Goal: Information Seeking & Learning: Learn about a topic

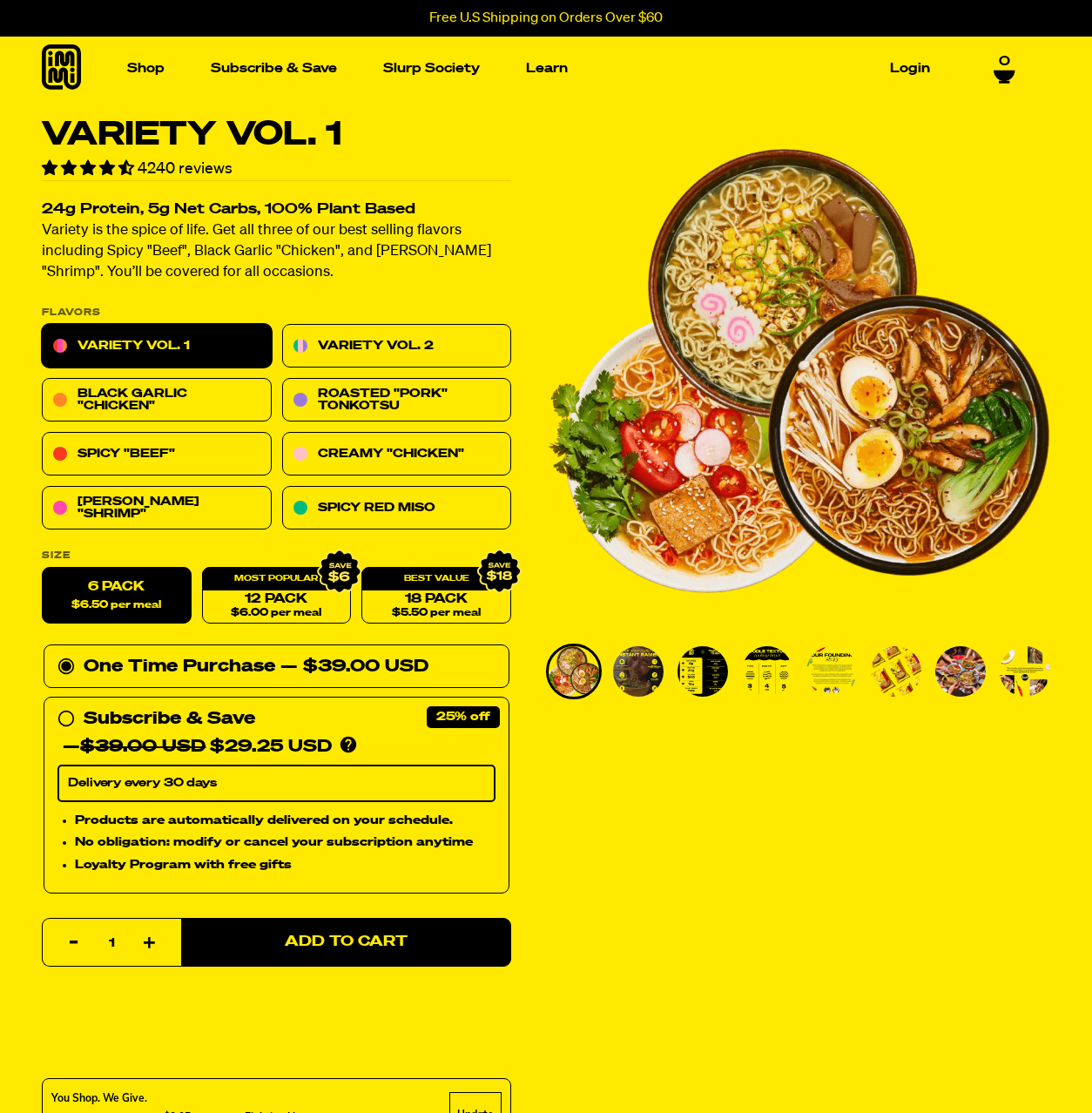
click at [430, 131] on h1 "Variety Vol. 1" at bounding box center [276, 135] width 469 height 34
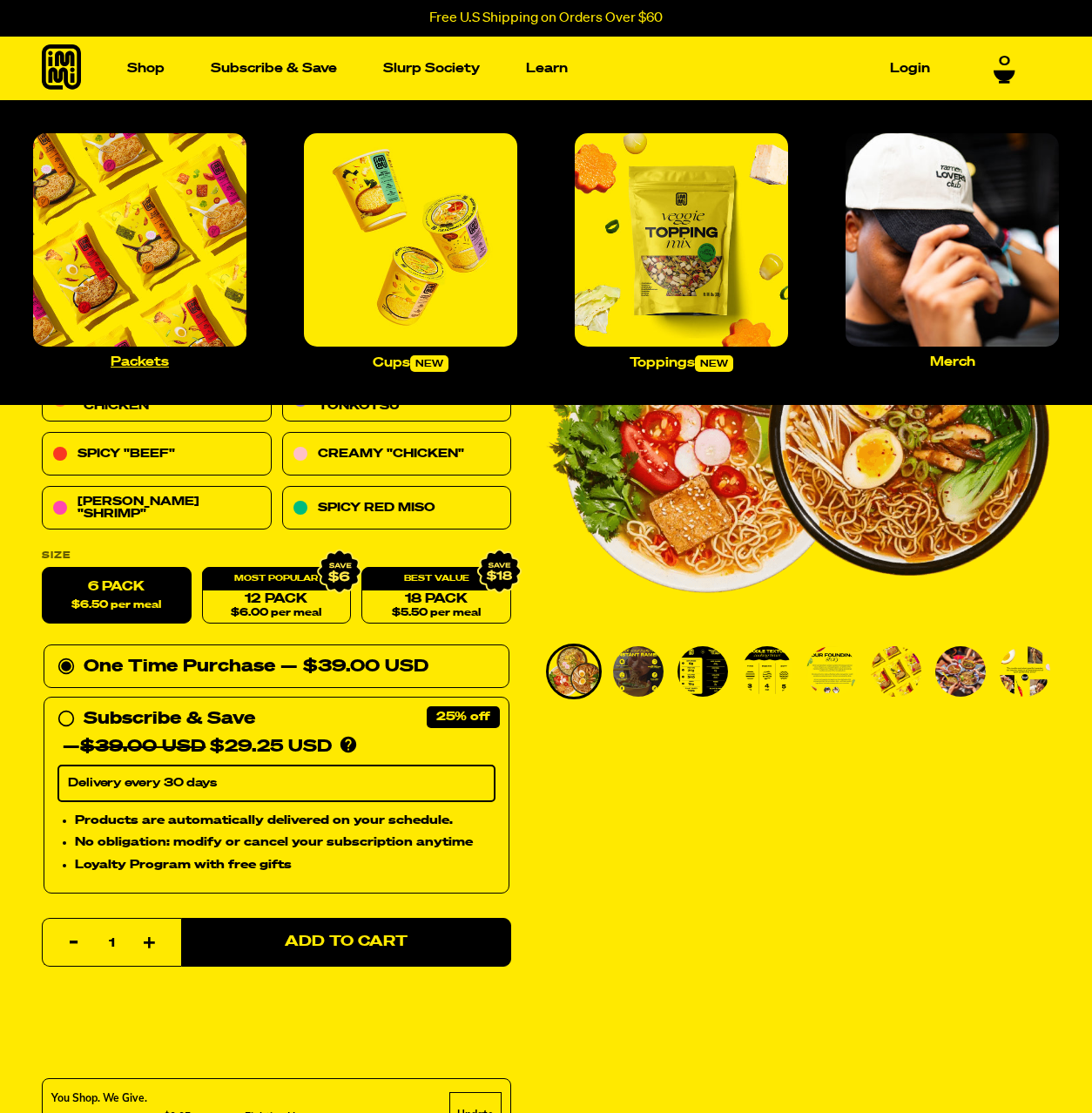
click at [150, 238] on img "Main navigation" at bounding box center [140, 240] width 213 height 213
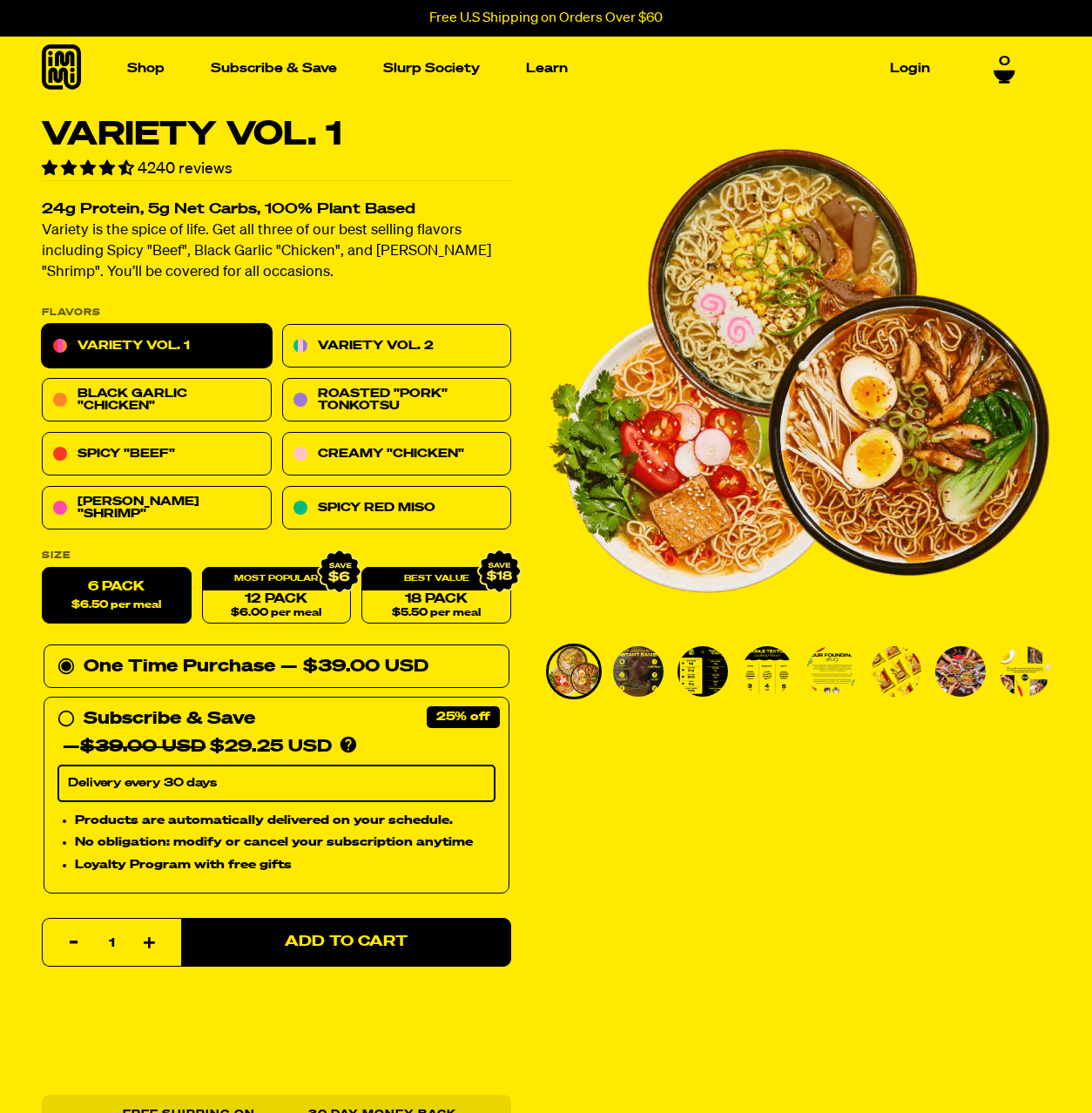
click at [529, 792] on div "Variety Vol. 1 4240 reviews 24g Protein, 5g Net Carbs, 100% Plant Based Variety…" at bounding box center [546, 910] width 1092 height 1583
click at [212, 404] on link "Black Garlic "Chicken"" at bounding box center [156, 400] width 230 height 43
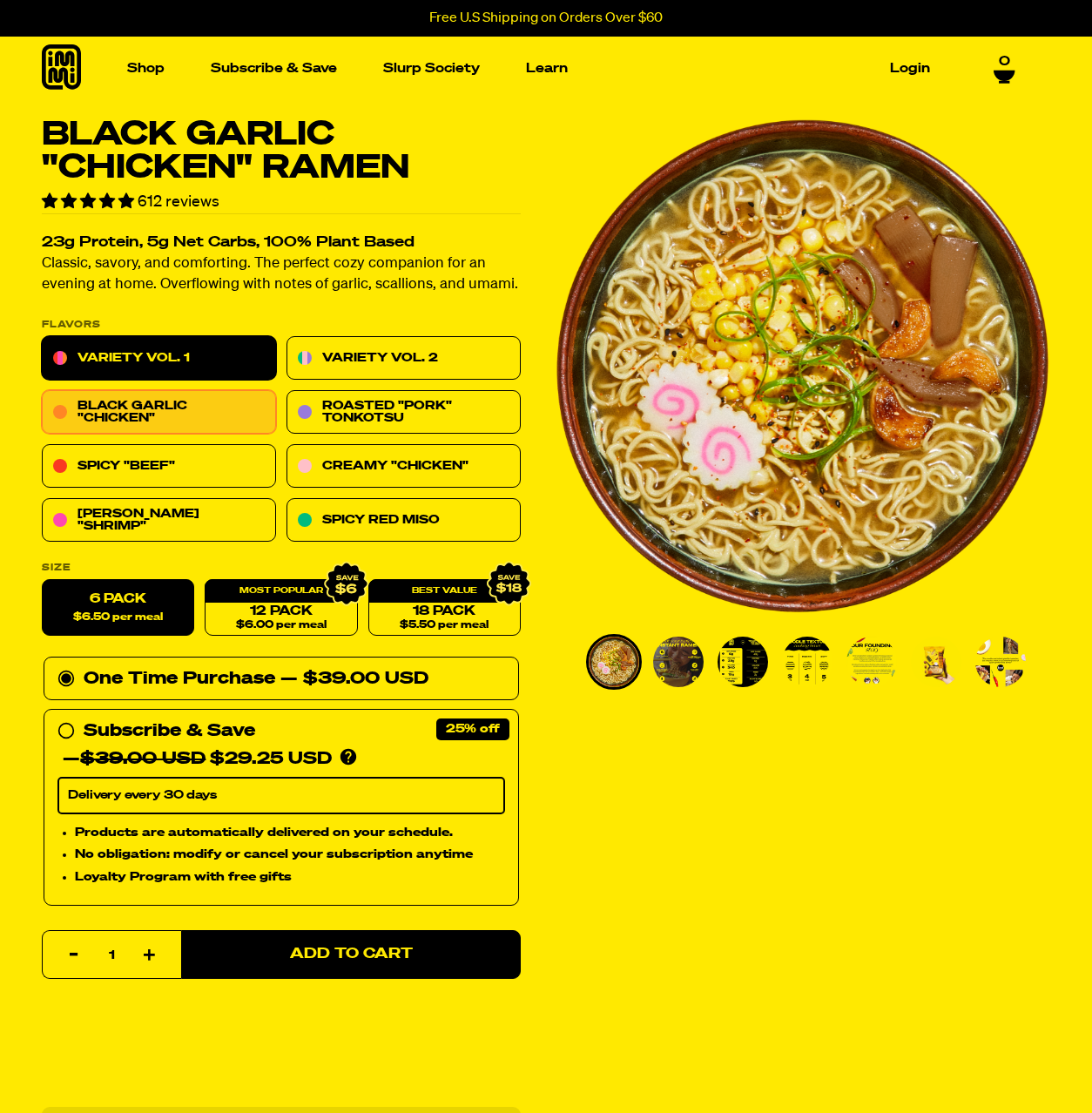
click at [205, 348] on link "Variety Vol. 1" at bounding box center [159, 359] width 235 height 43
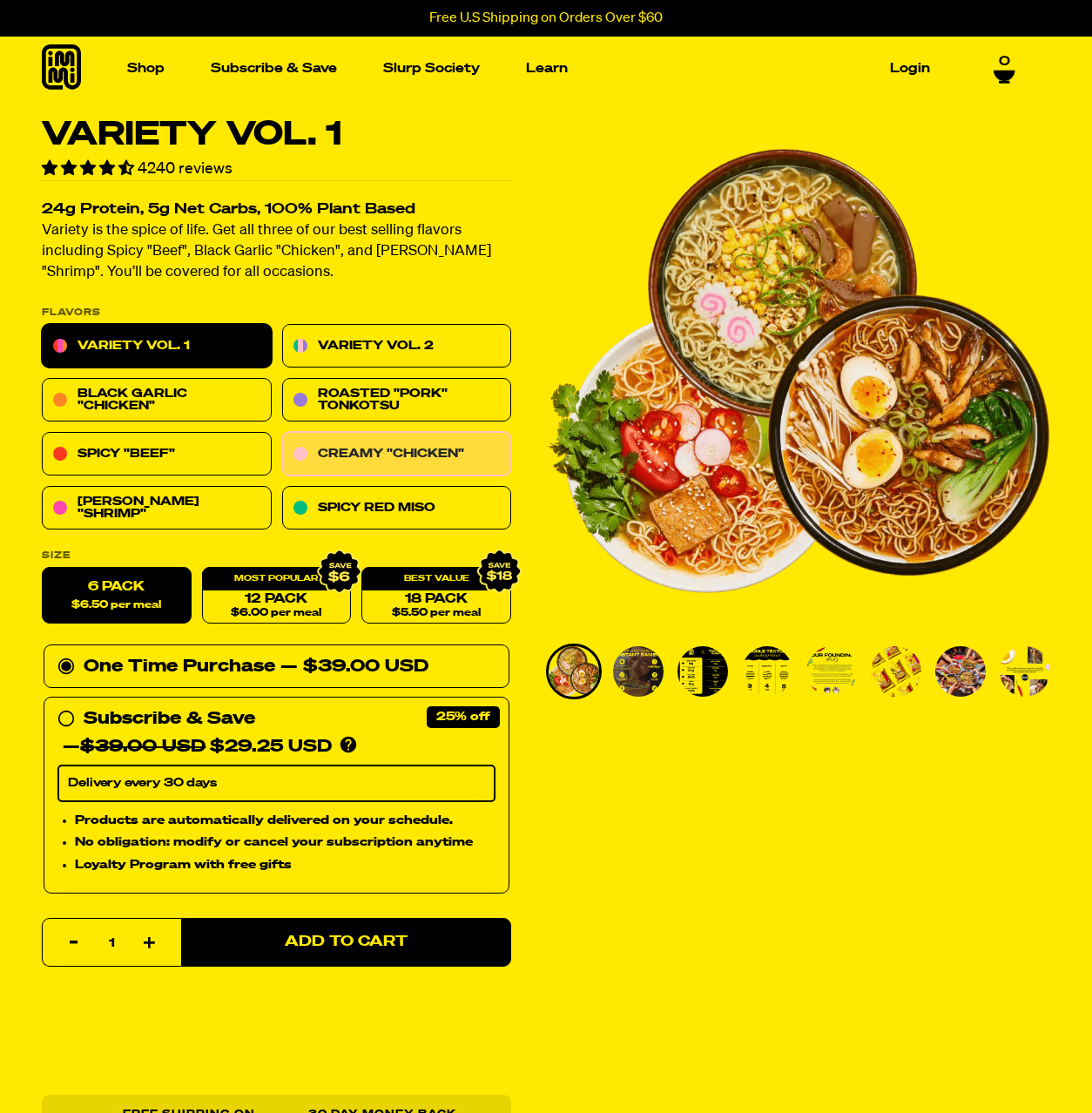
drag, startPoint x: 463, startPoint y: 445, endPoint x: 501, endPoint y: 431, distance: 40.5
click at [463, 446] on link "Creamy "Chicken"" at bounding box center [396, 454] width 230 height 43
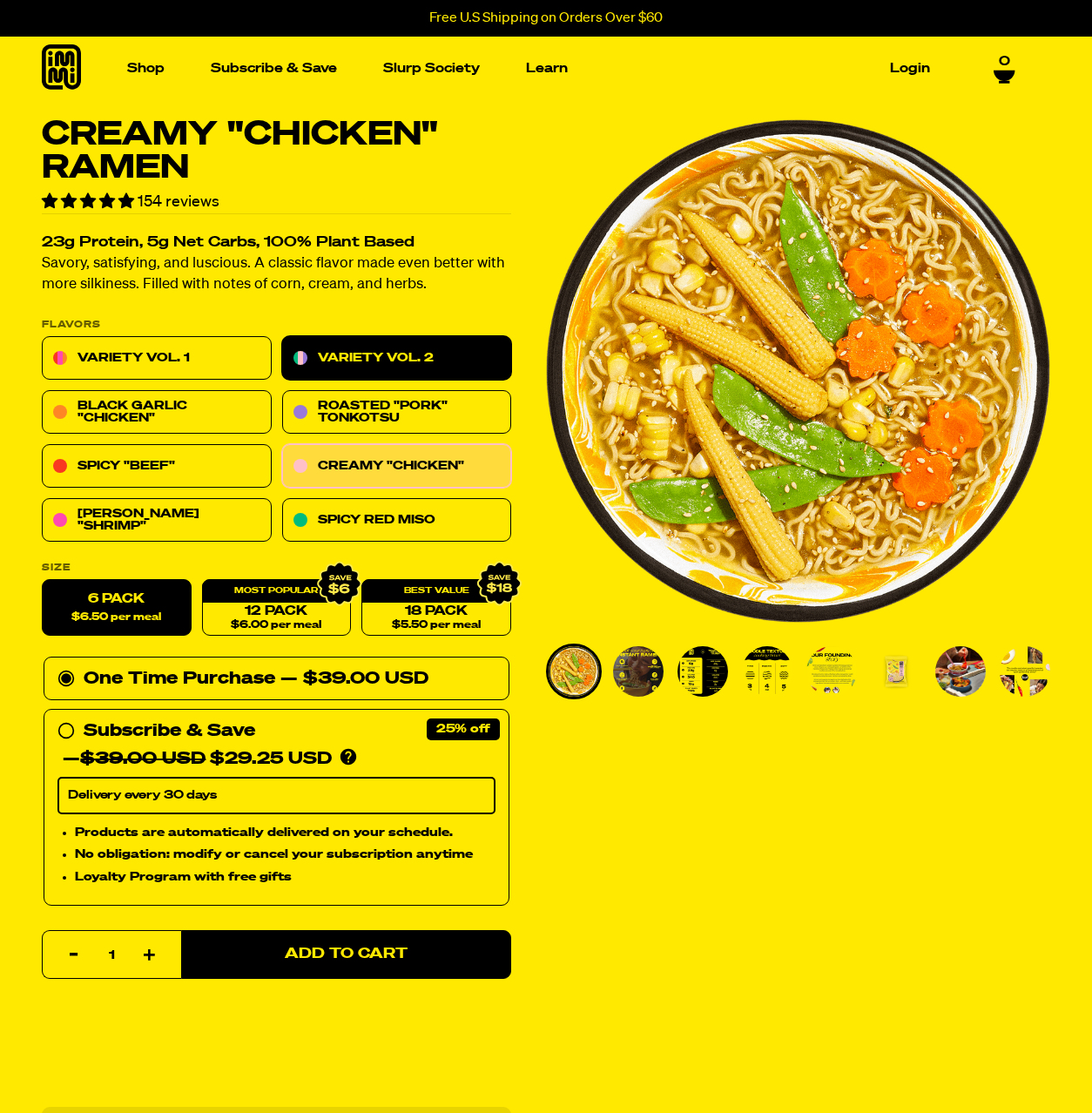
click at [410, 355] on link "Variety Vol. 2" at bounding box center [396, 359] width 230 height 43
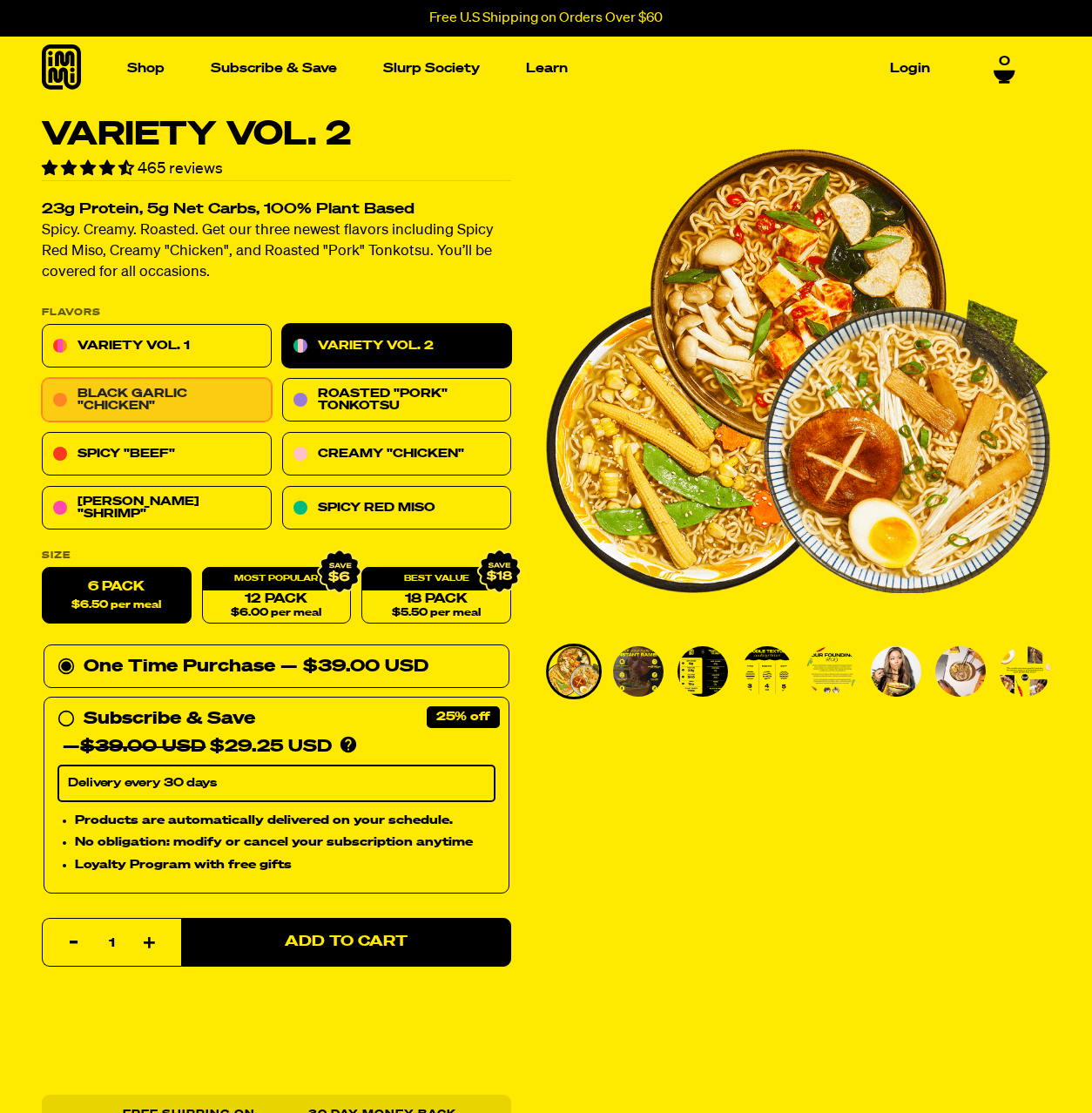
click at [204, 406] on link "Black Garlic "Chicken"" at bounding box center [156, 400] width 230 height 43
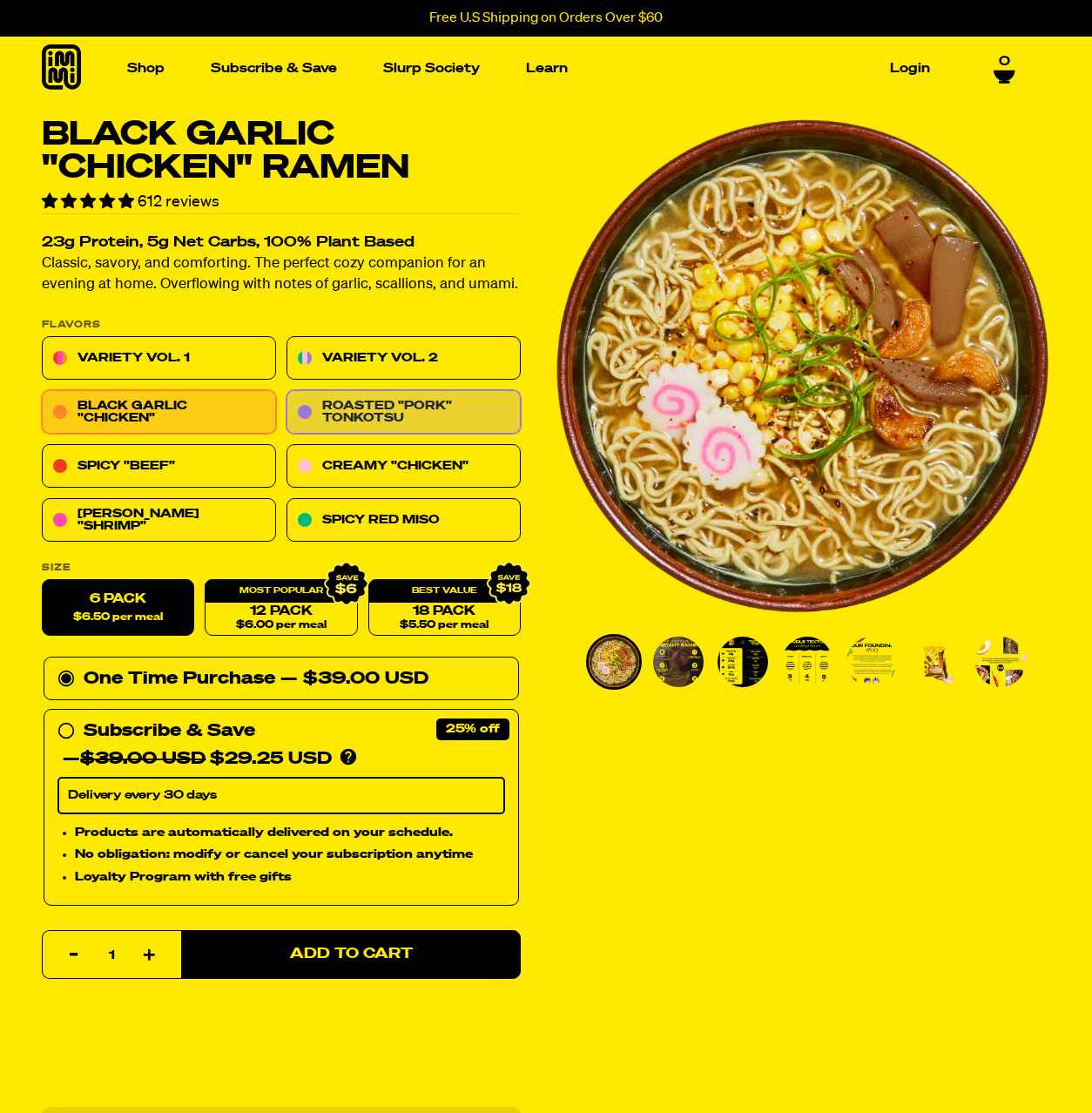
click at [459, 402] on link "Roasted "Pork" Tonkotsu" at bounding box center [404, 413] width 235 height 43
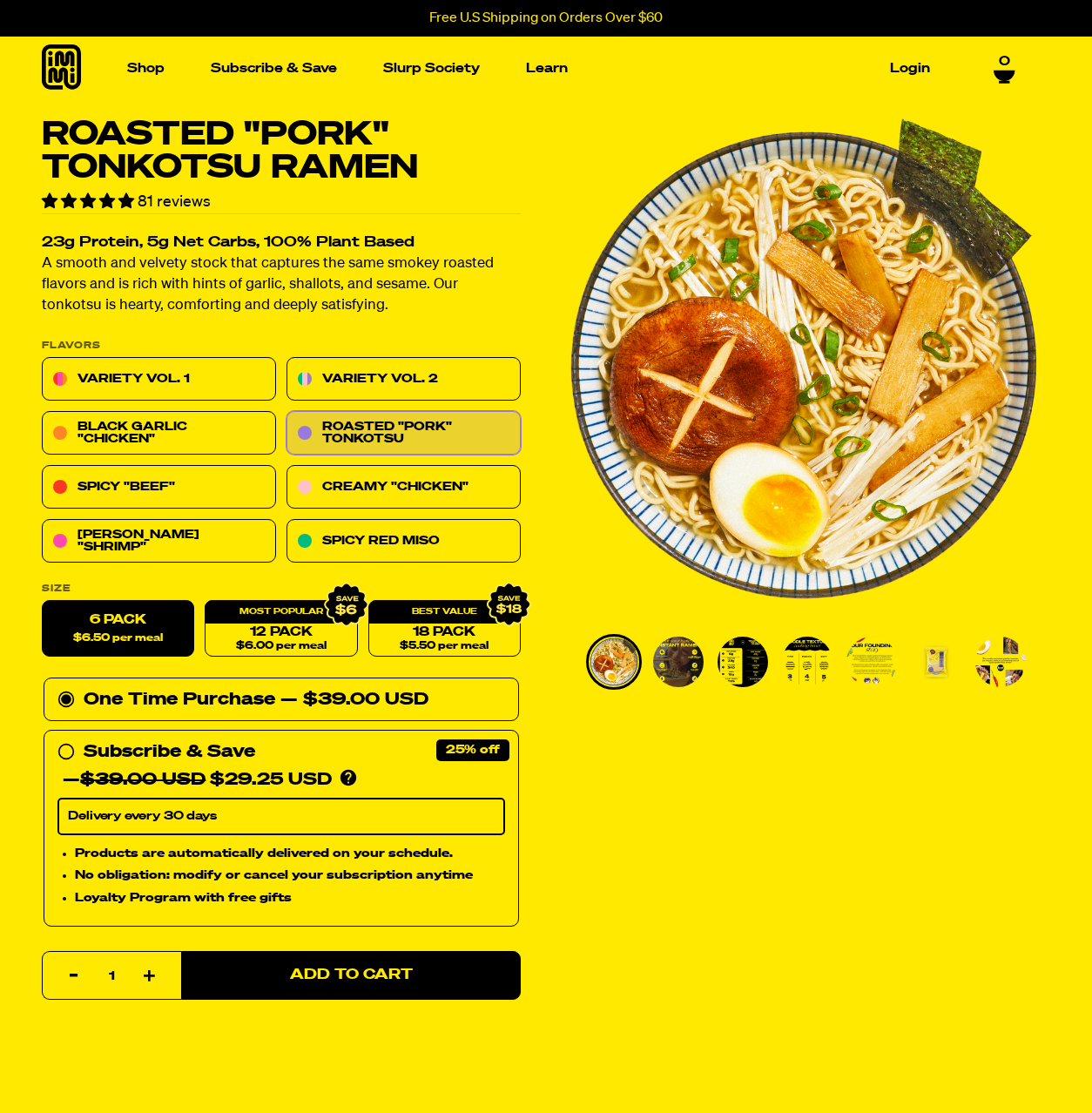
click at [574, 155] on img "1 of 7" at bounding box center [803, 366] width 495 height 495
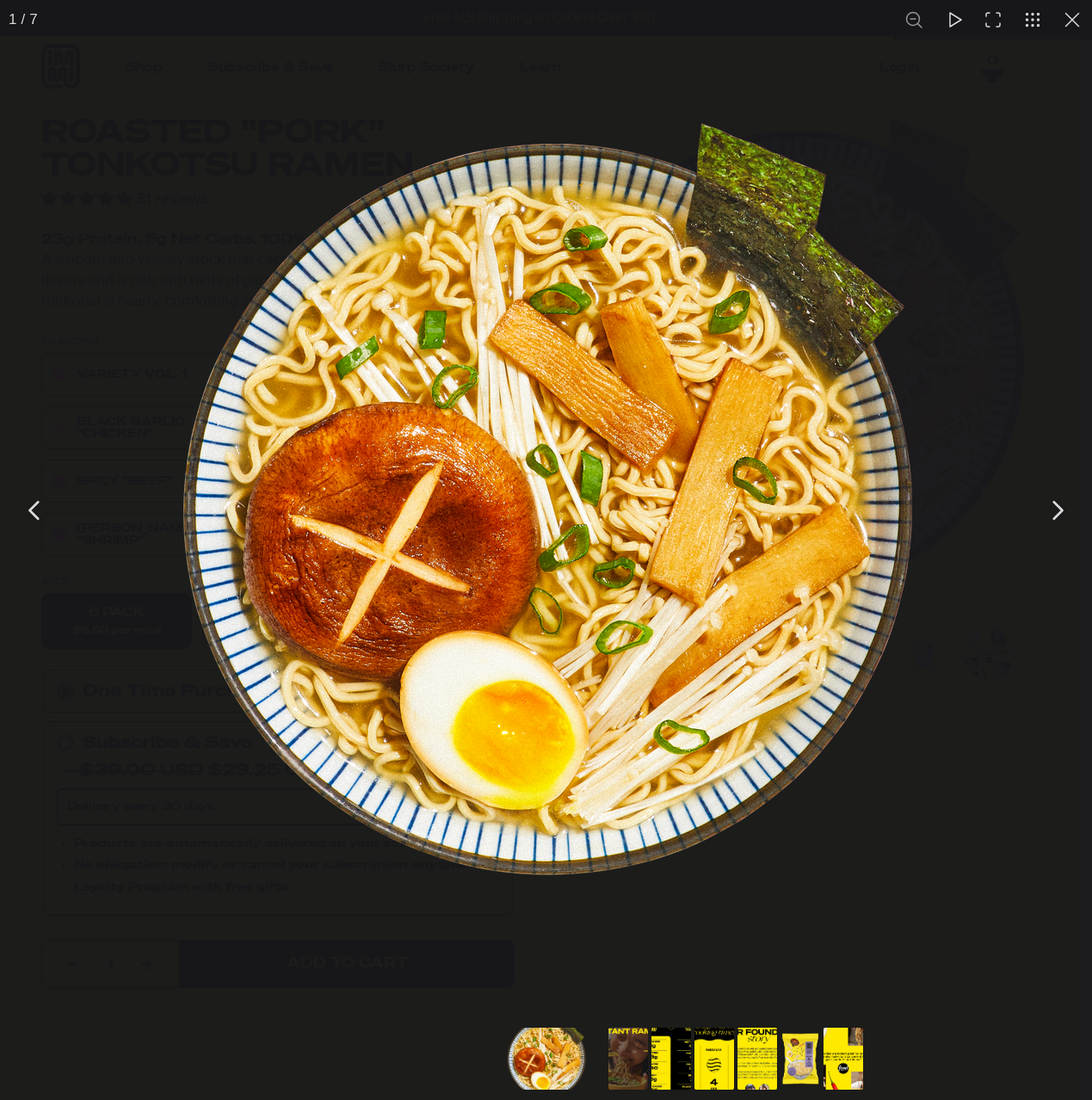
click at [830, 102] on div "You can close this modal content with the ESC key" at bounding box center [546, 511] width 1092 height 1021
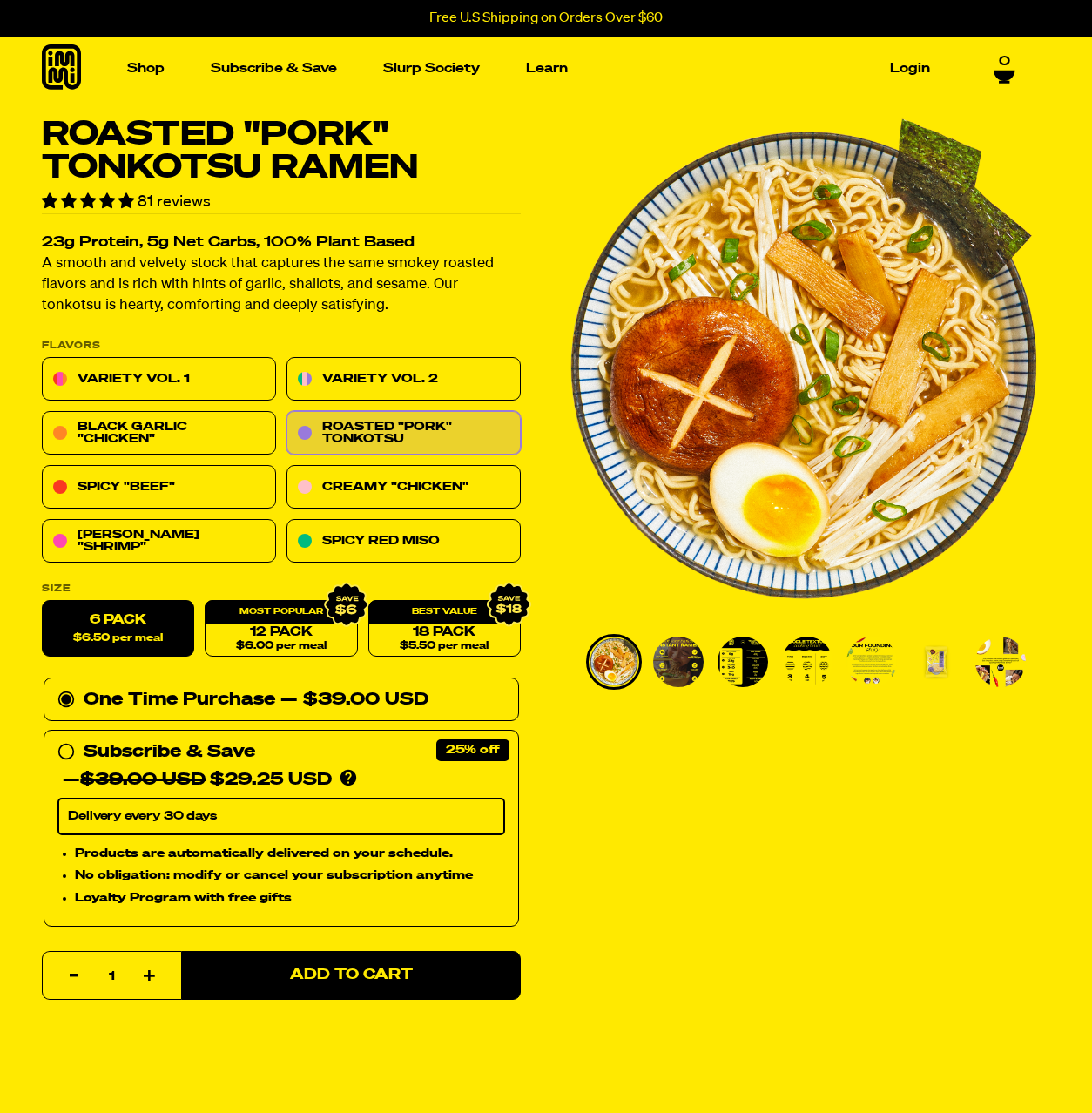
click at [576, 155] on img "1 of 7" at bounding box center [803, 366] width 495 height 495
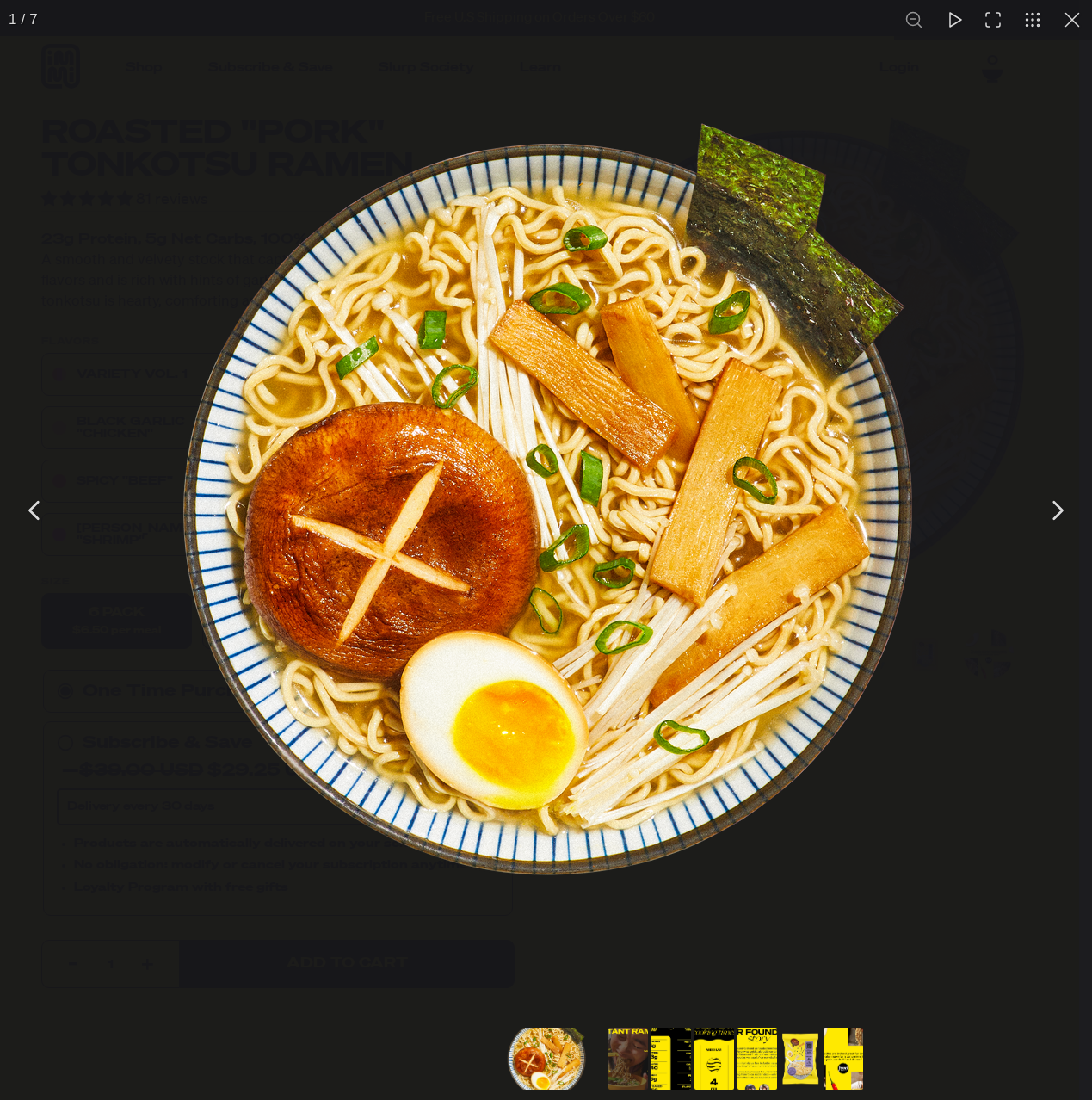
click at [213, 120] on div "You can close this modal content with the ESC key" at bounding box center [546, 511] width 1092 height 1021
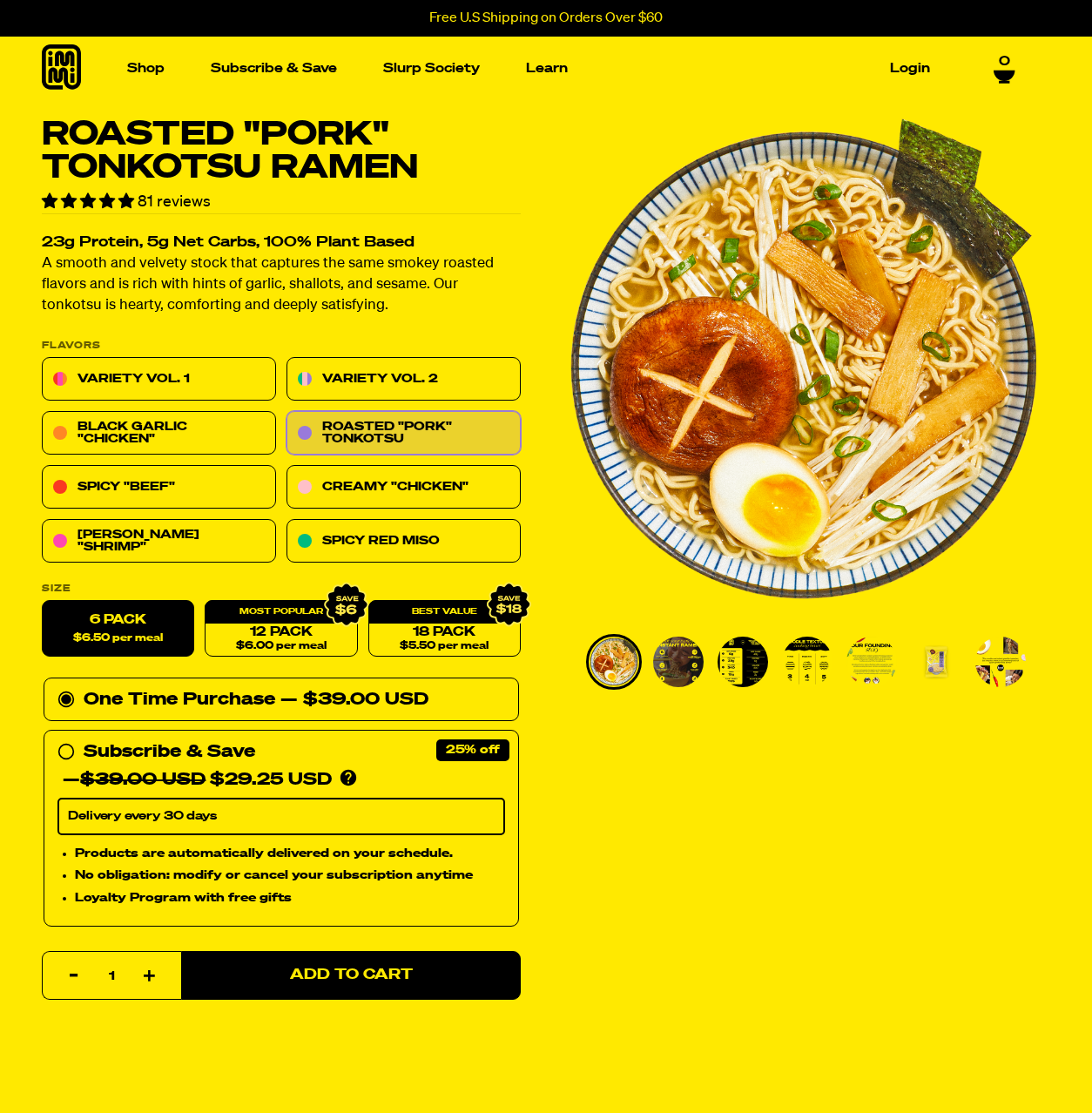
click at [559, 139] on img "1 of 7" at bounding box center [803, 366] width 495 height 495
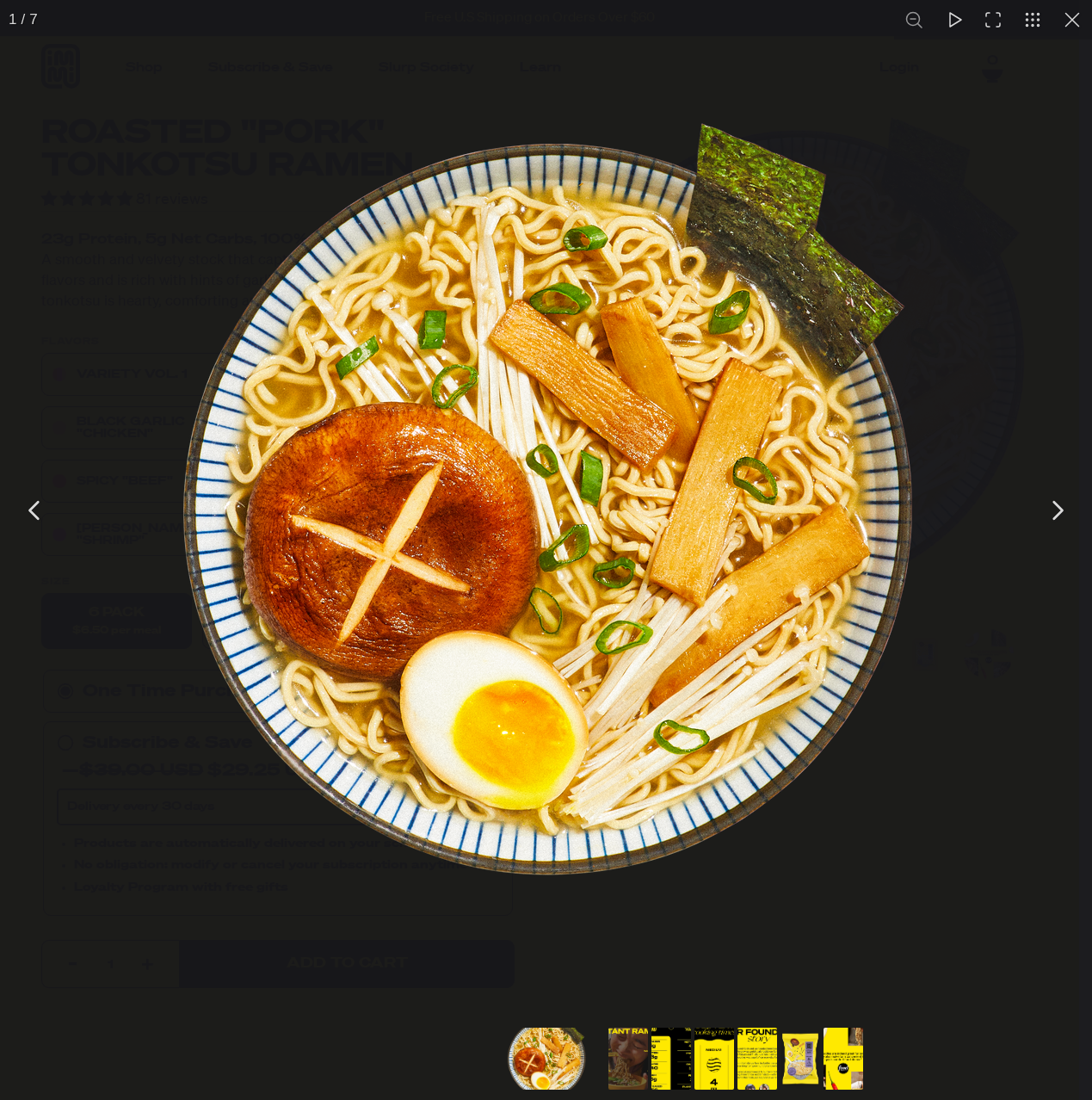
click at [1002, 171] on div "You can close this modal content with the ESC key" at bounding box center [546, 511] width 1092 height 1021
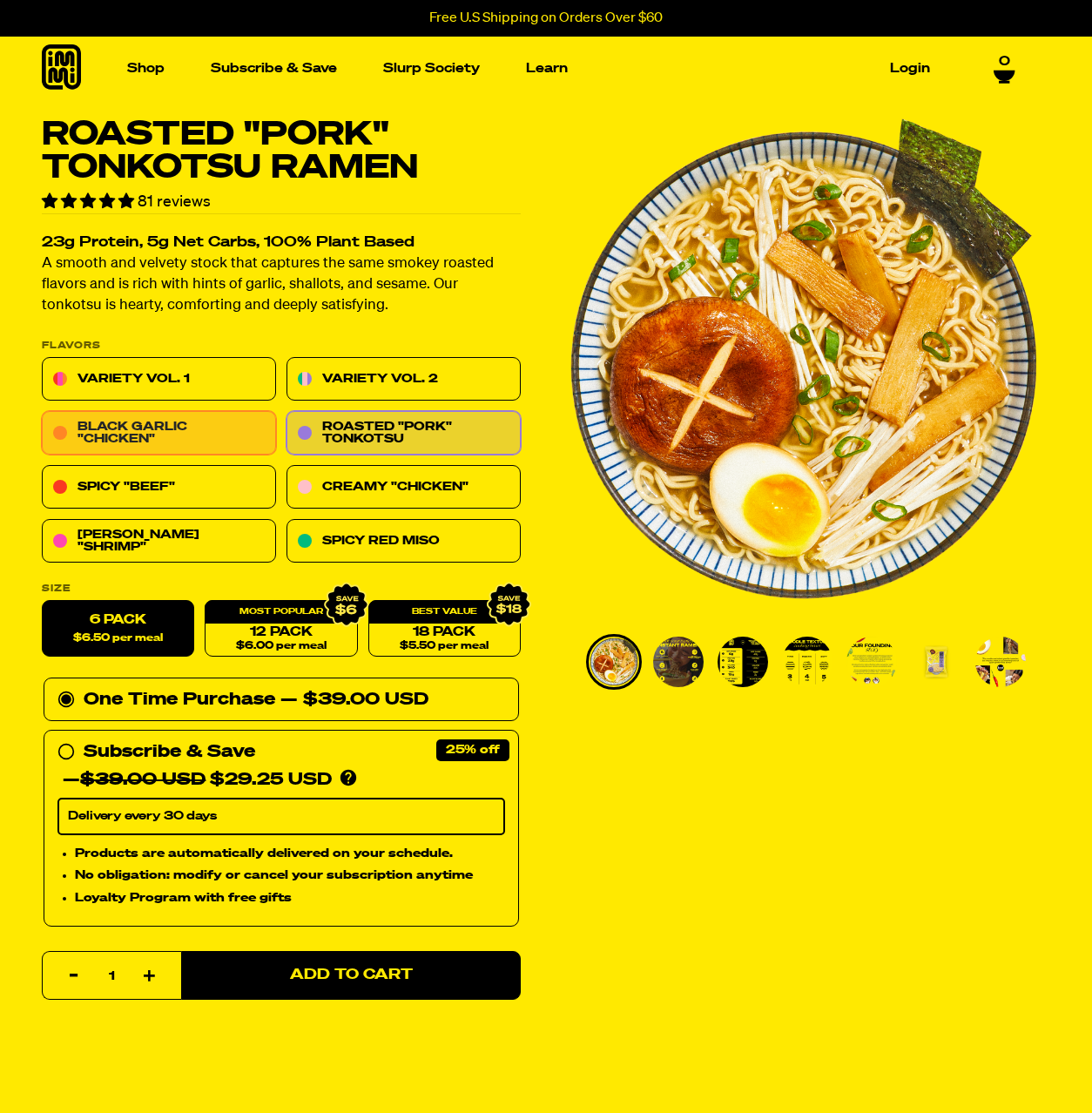
click at [195, 436] on link "Black Garlic "Chicken"" at bounding box center [159, 434] width 235 height 43
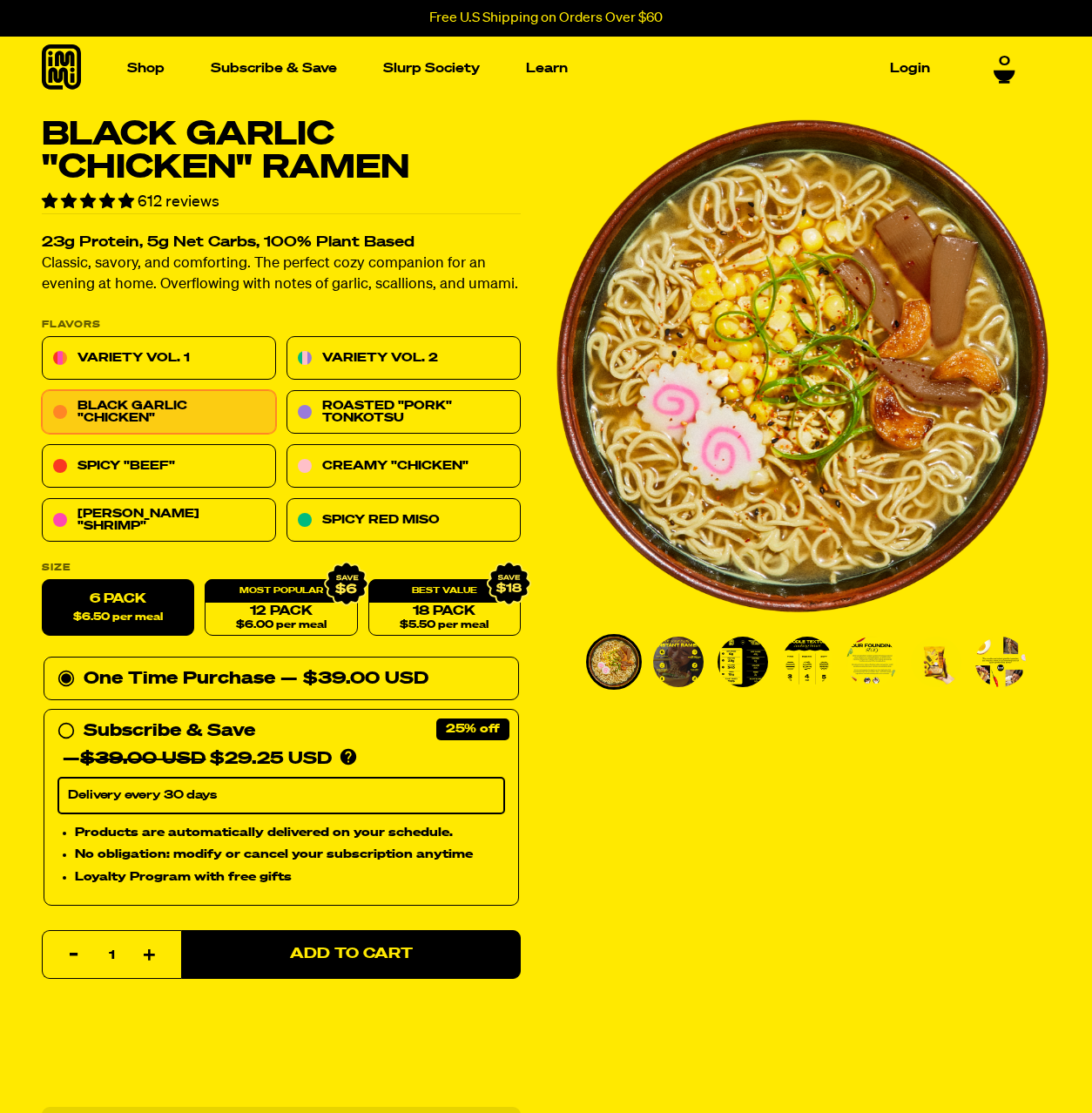
click at [889, 872] on div "Black Garlic "Chicken" Ramen 612 reviews 23g Protein, 5g Net Carbs, 100% Plant …" at bounding box center [546, 916] width 1092 height 1595
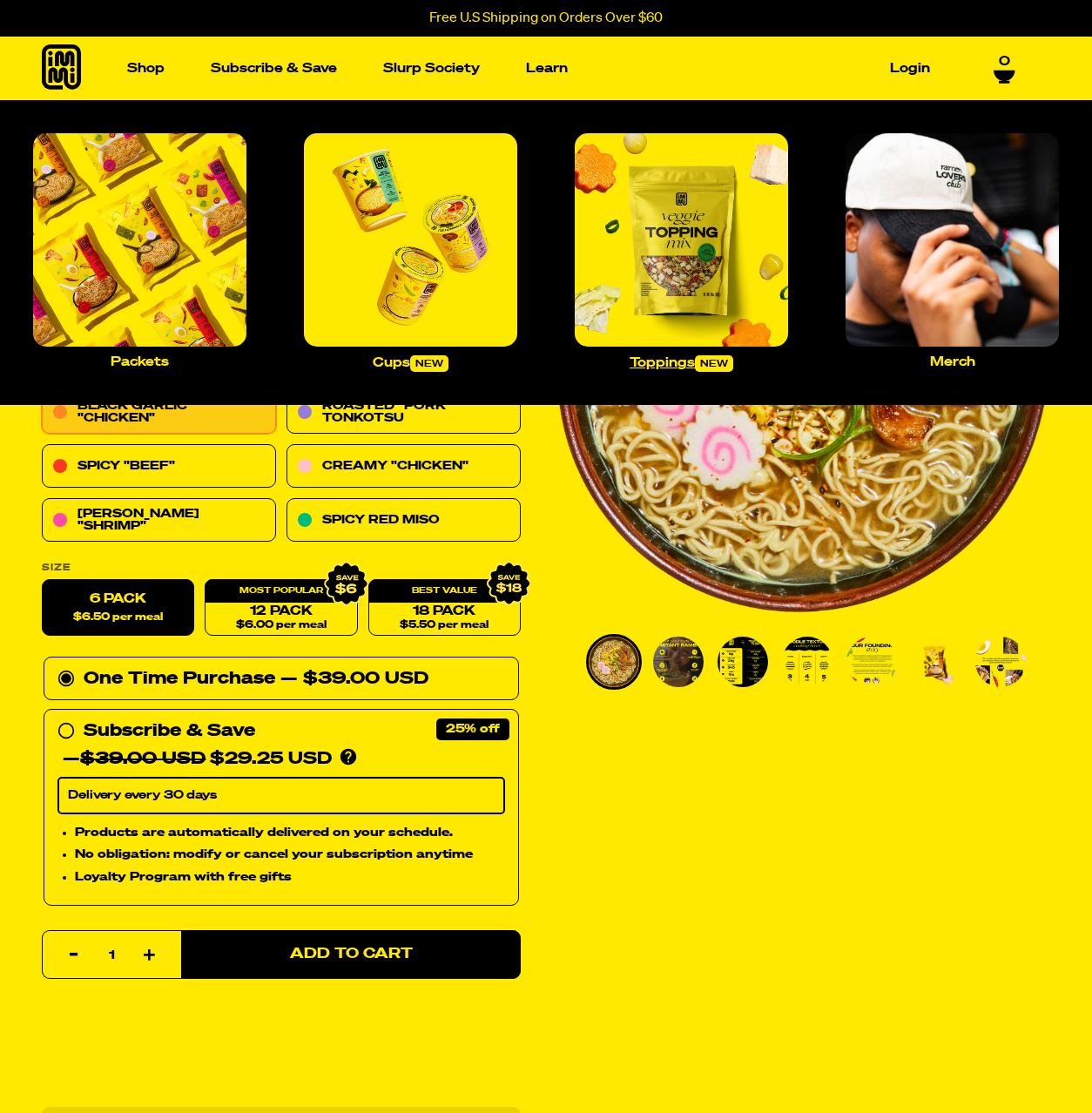
click at [660, 235] on img "Main navigation" at bounding box center [681, 240] width 213 height 213
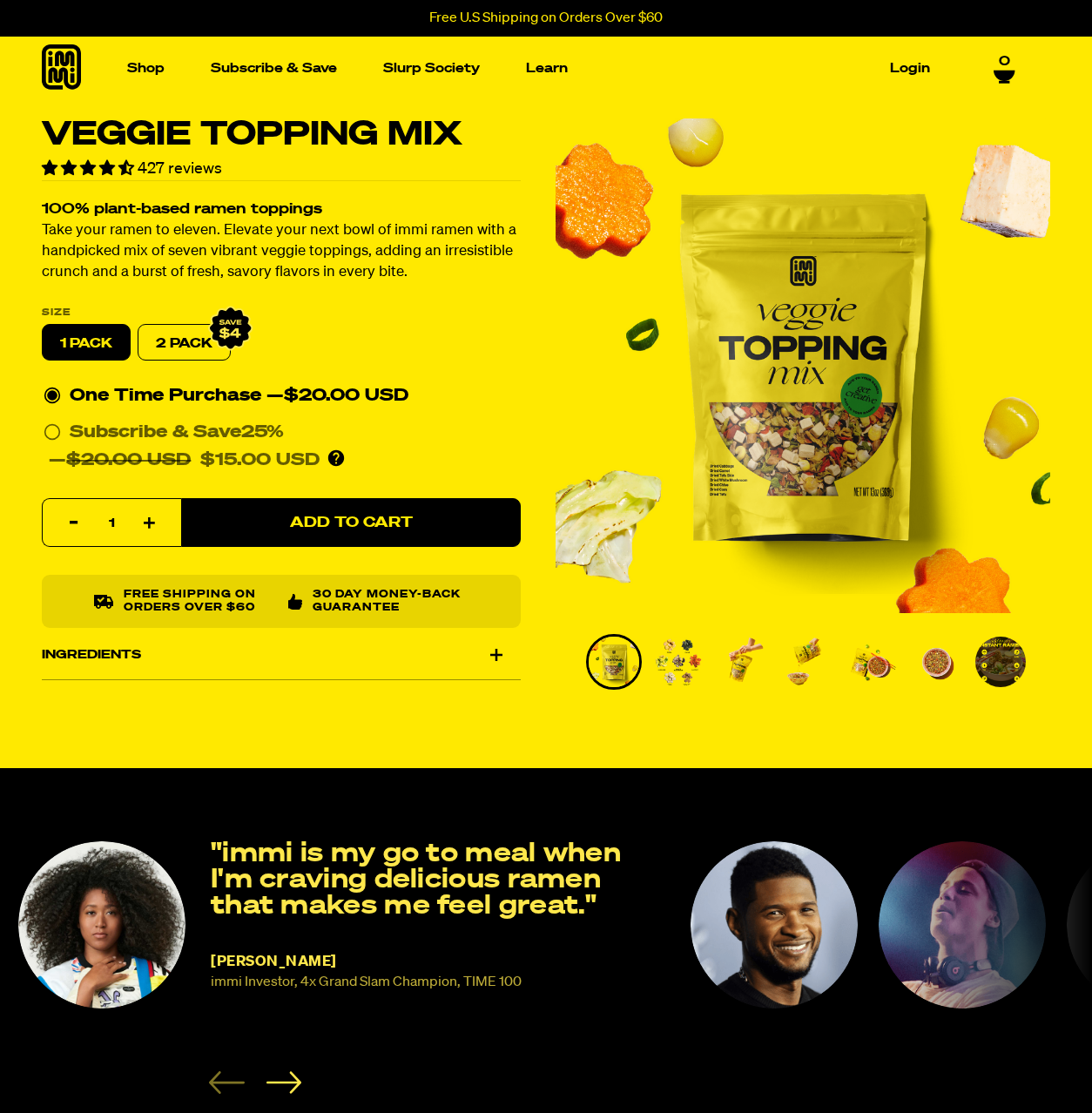
click at [497, 654] on div "Ingredients" at bounding box center [281, 655] width 479 height 48
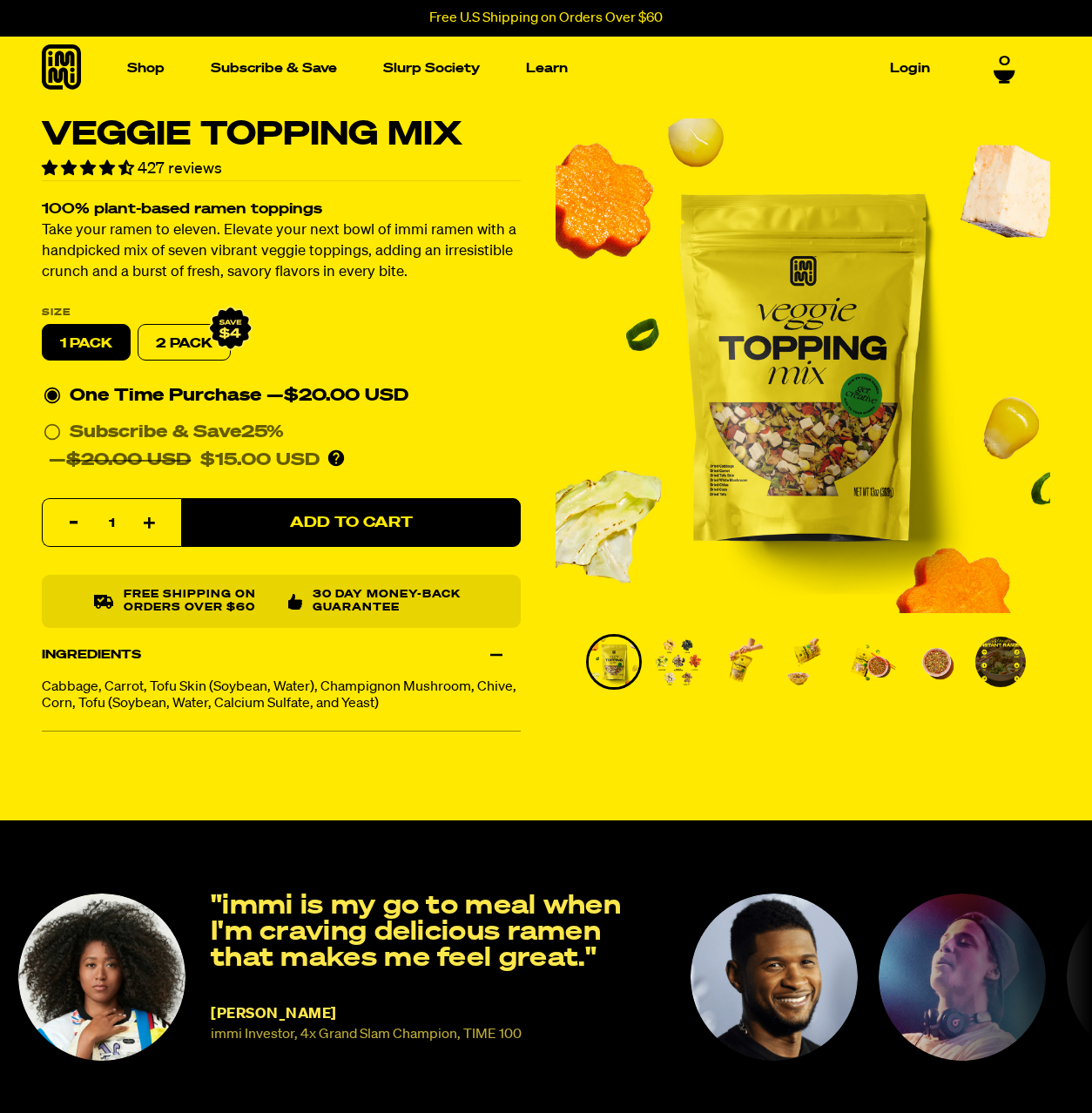
click at [665, 657] on img "Go to slide 2" at bounding box center [678, 661] width 50 height 50
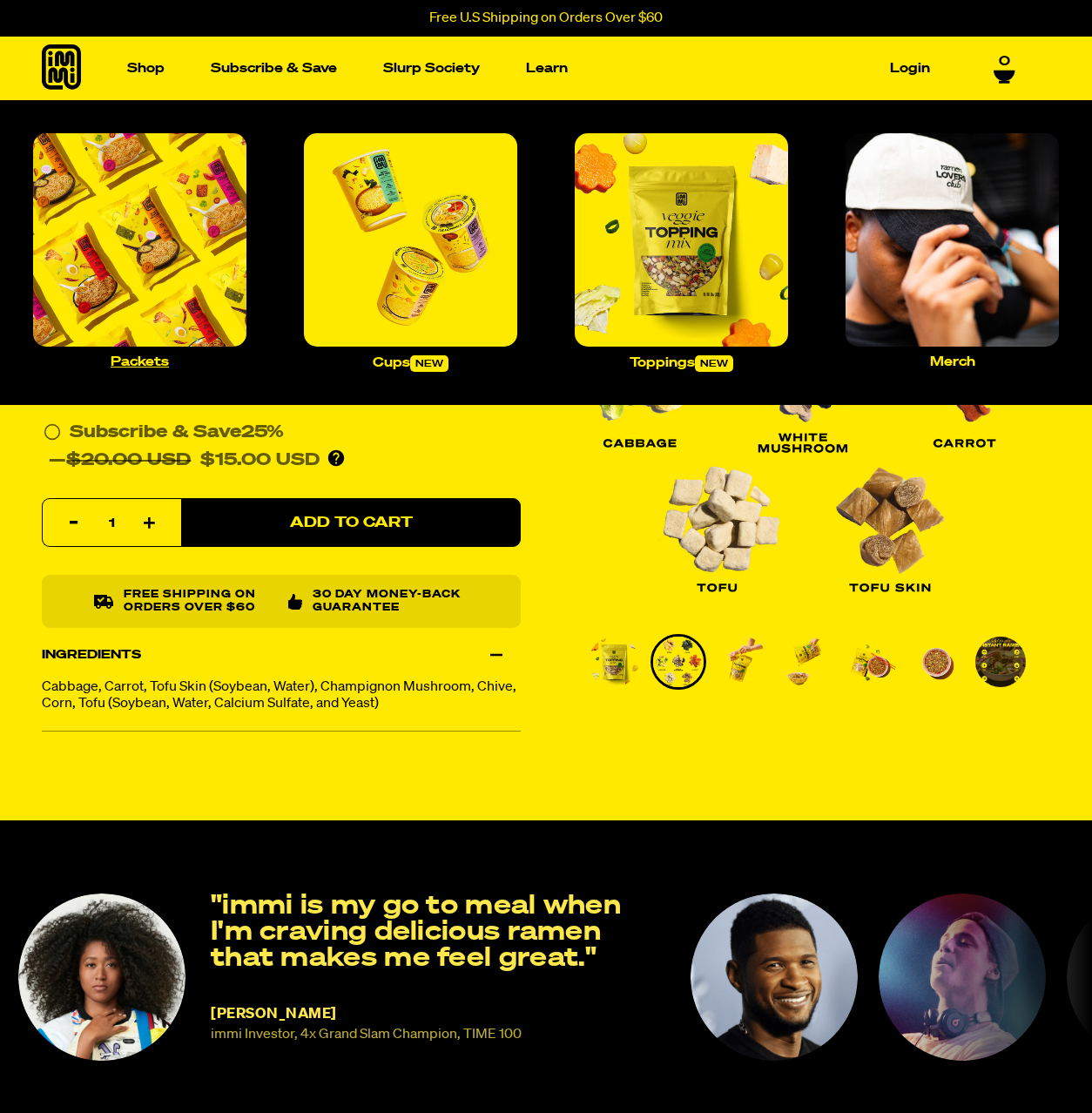
click at [156, 198] on img "Main navigation" at bounding box center [140, 240] width 213 height 213
